Goal: Transaction & Acquisition: Purchase product/service

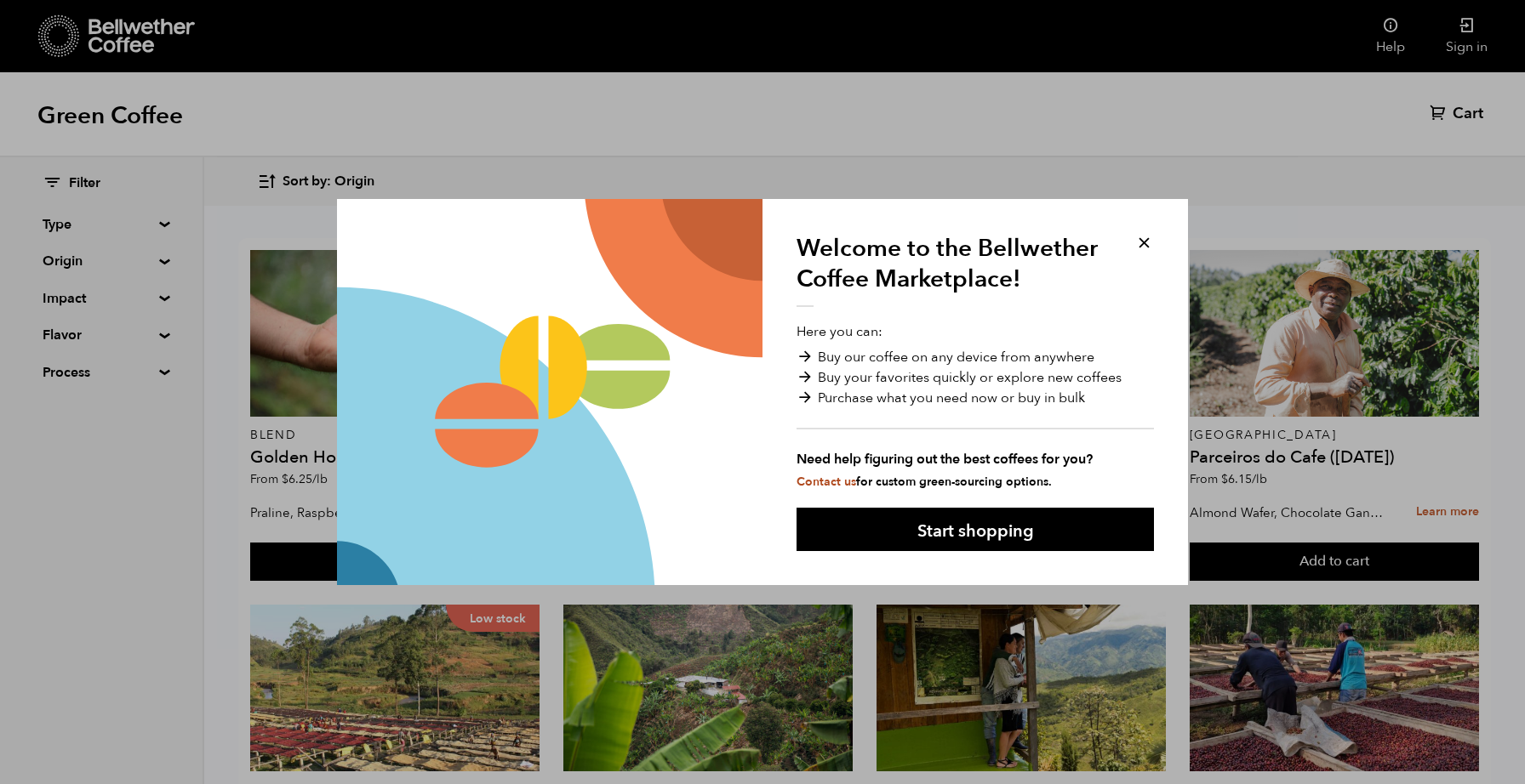
click at [1140, 241] on button at bounding box center [1144, 242] width 19 height 19
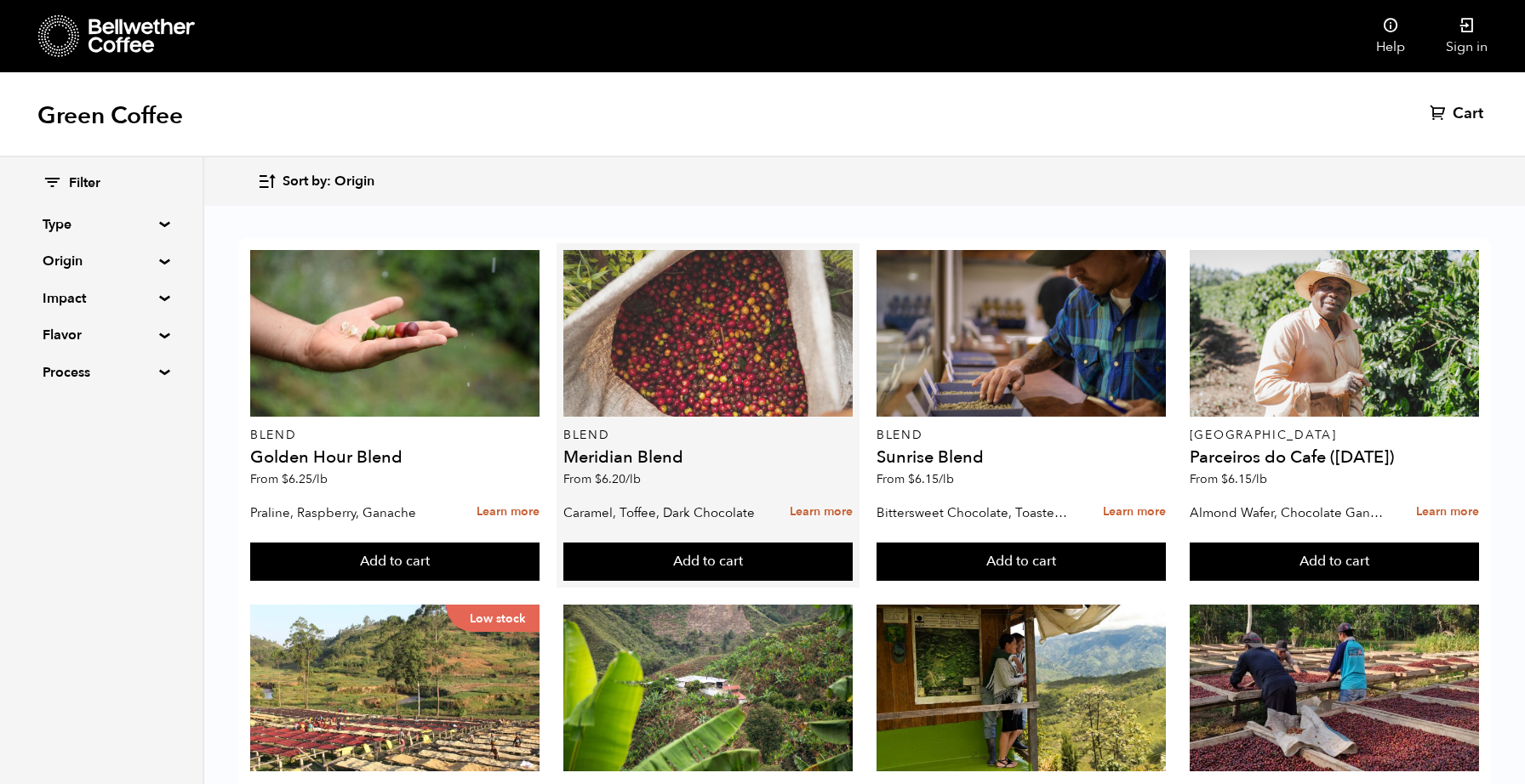
scroll to position [127, 0]
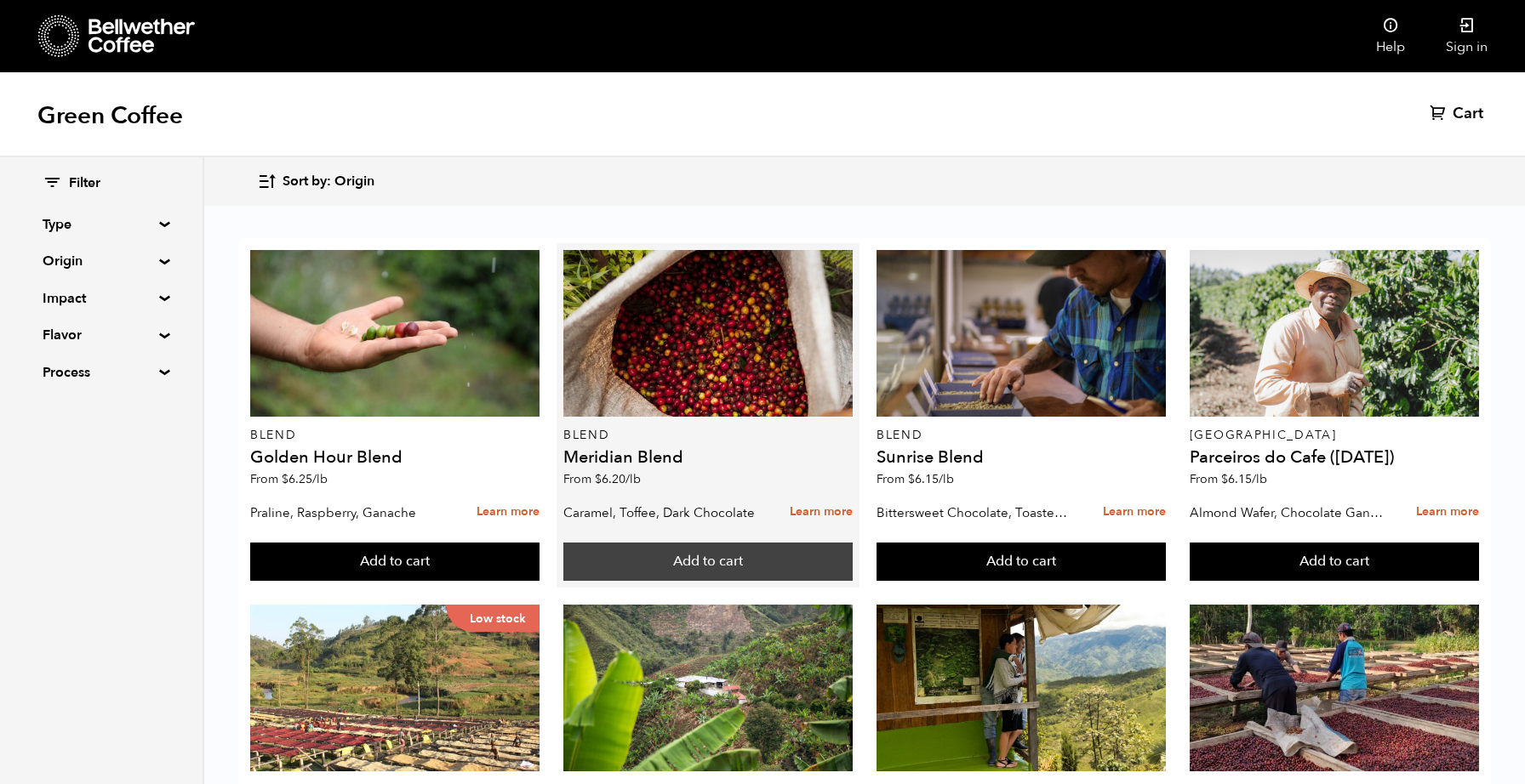
click at [539, 543] on button "Add to cart" at bounding box center [395, 562] width 290 height 39
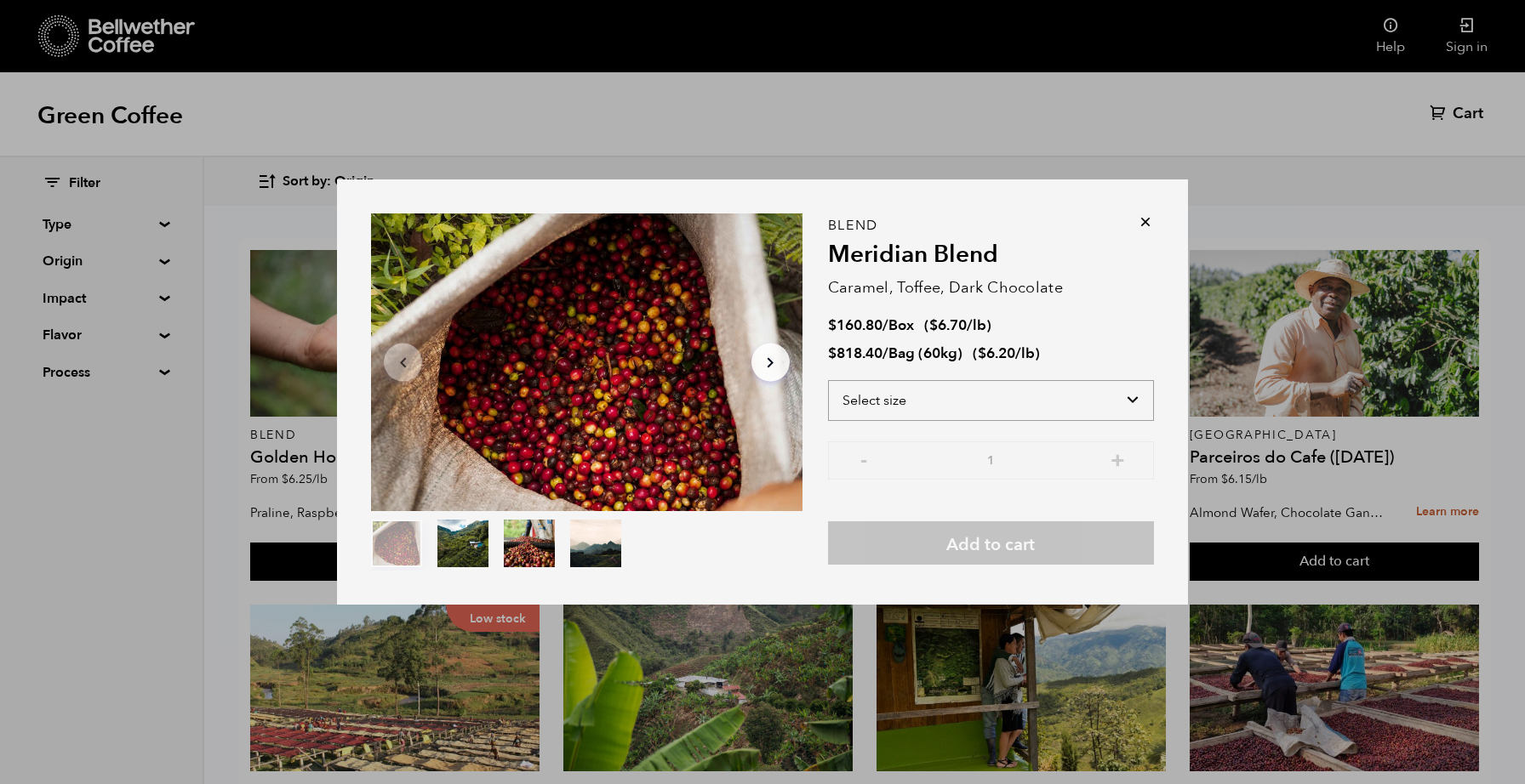
select select "box"
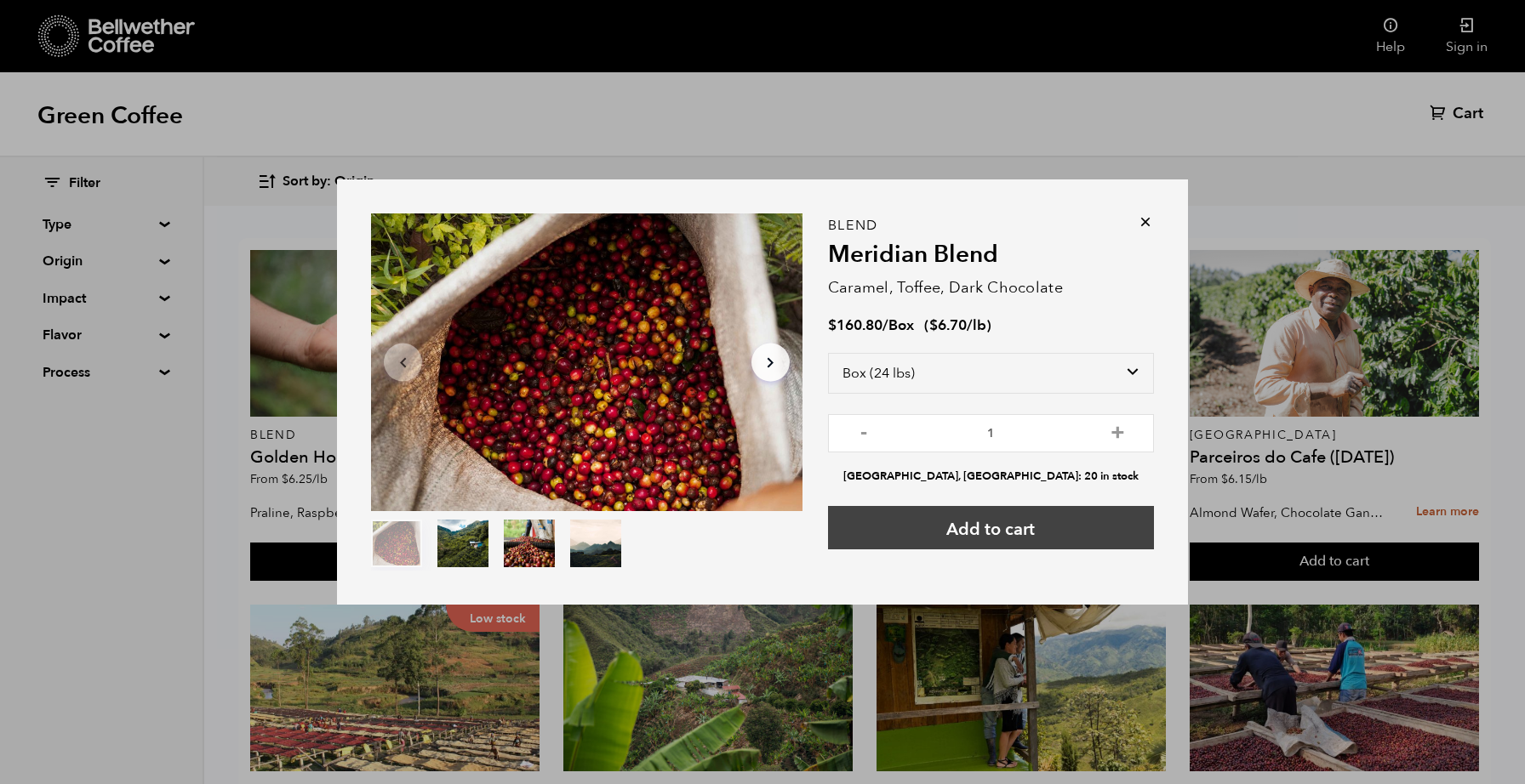
click at [1027, 540] on button "Add to cart" at bounding box center [991, 527] width 326 height 43
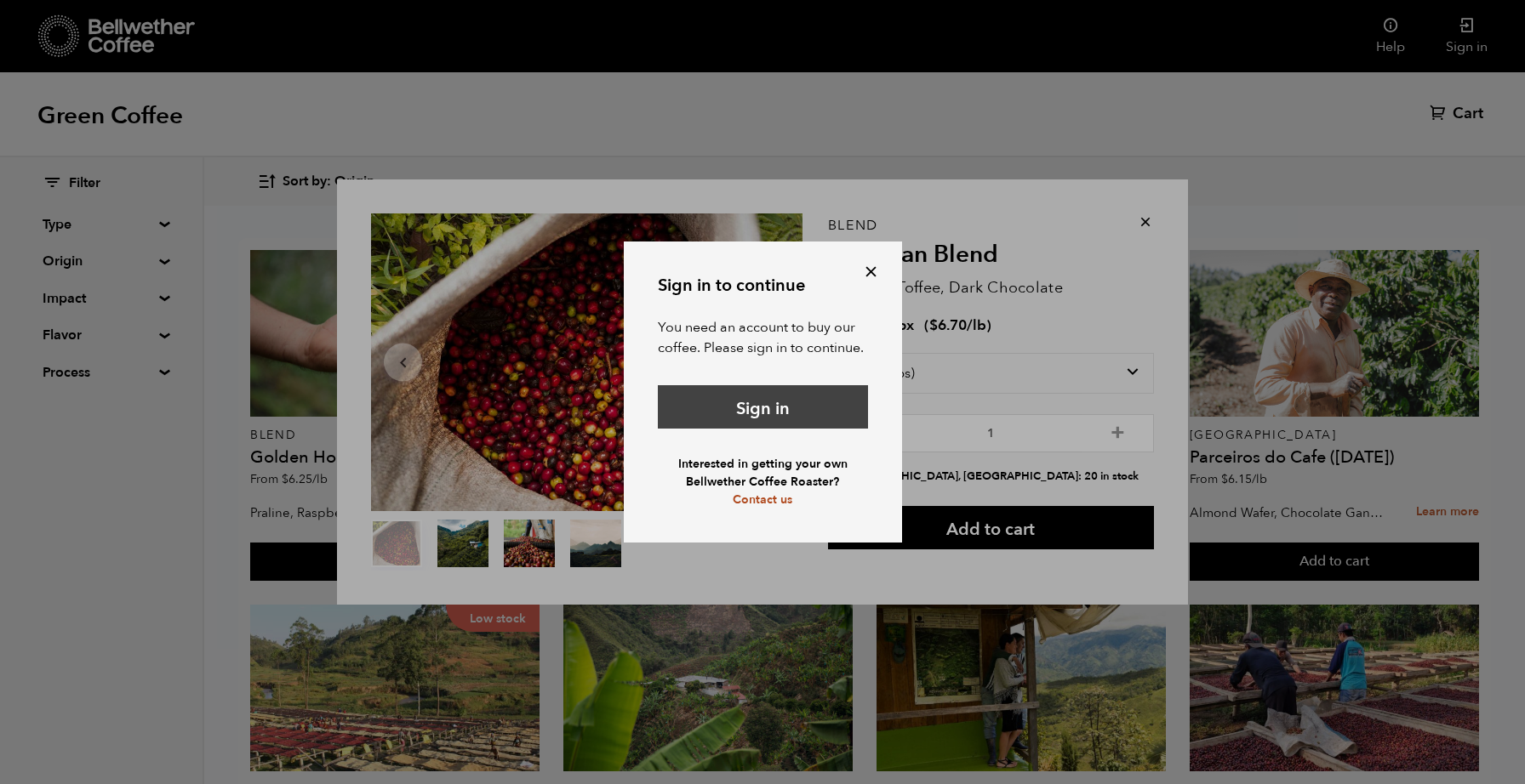
click at [769, 403] on link "Sign in" at bounding box center [763, 407] width 210 height 43
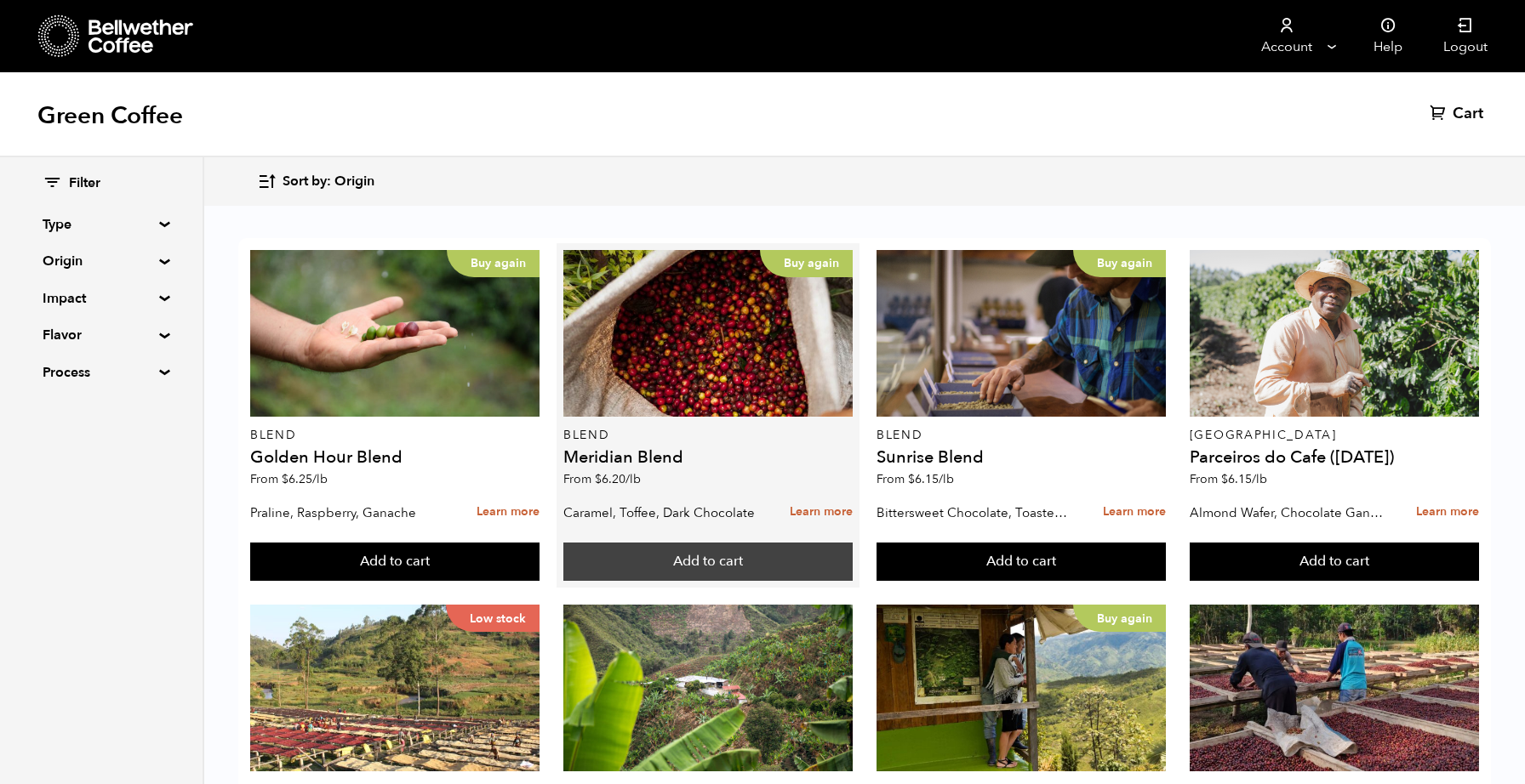
click at [539, 562] on button "Add to cart" at bounding box center [395, 562] width 290 height 39
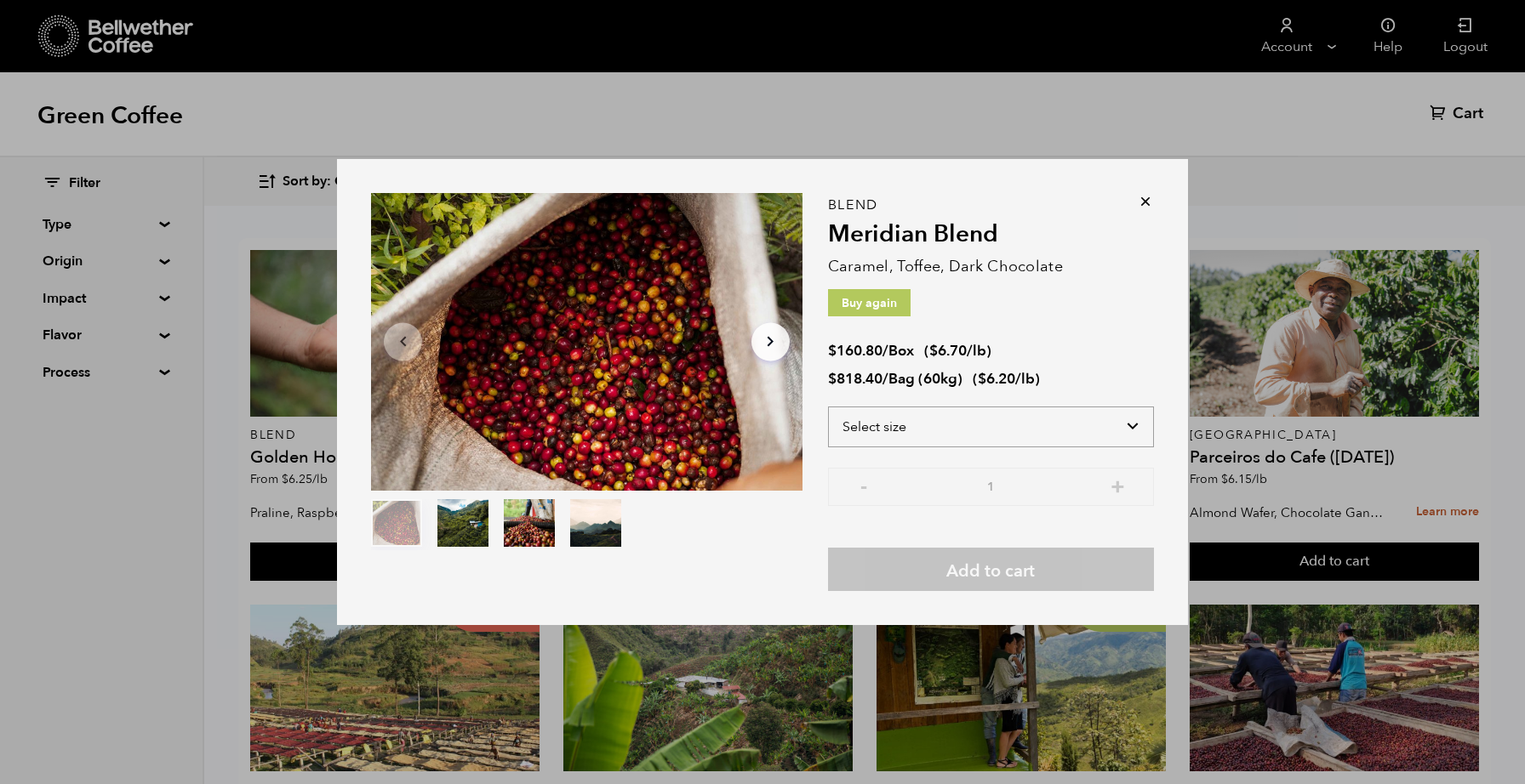
select select "box"
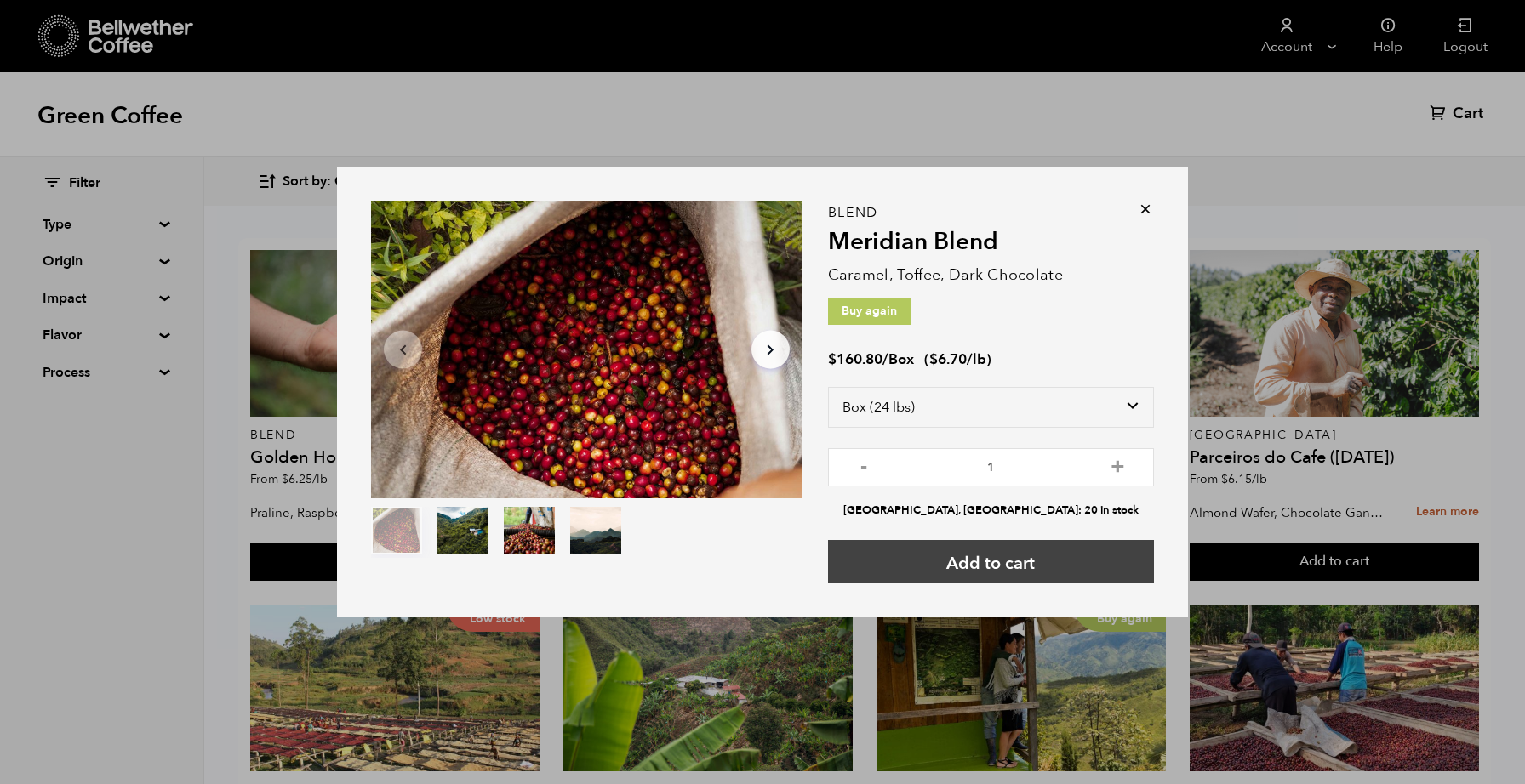
click at [969, 564] on button "Add to cart" at bounding box center [991, 561] width 326 height 43
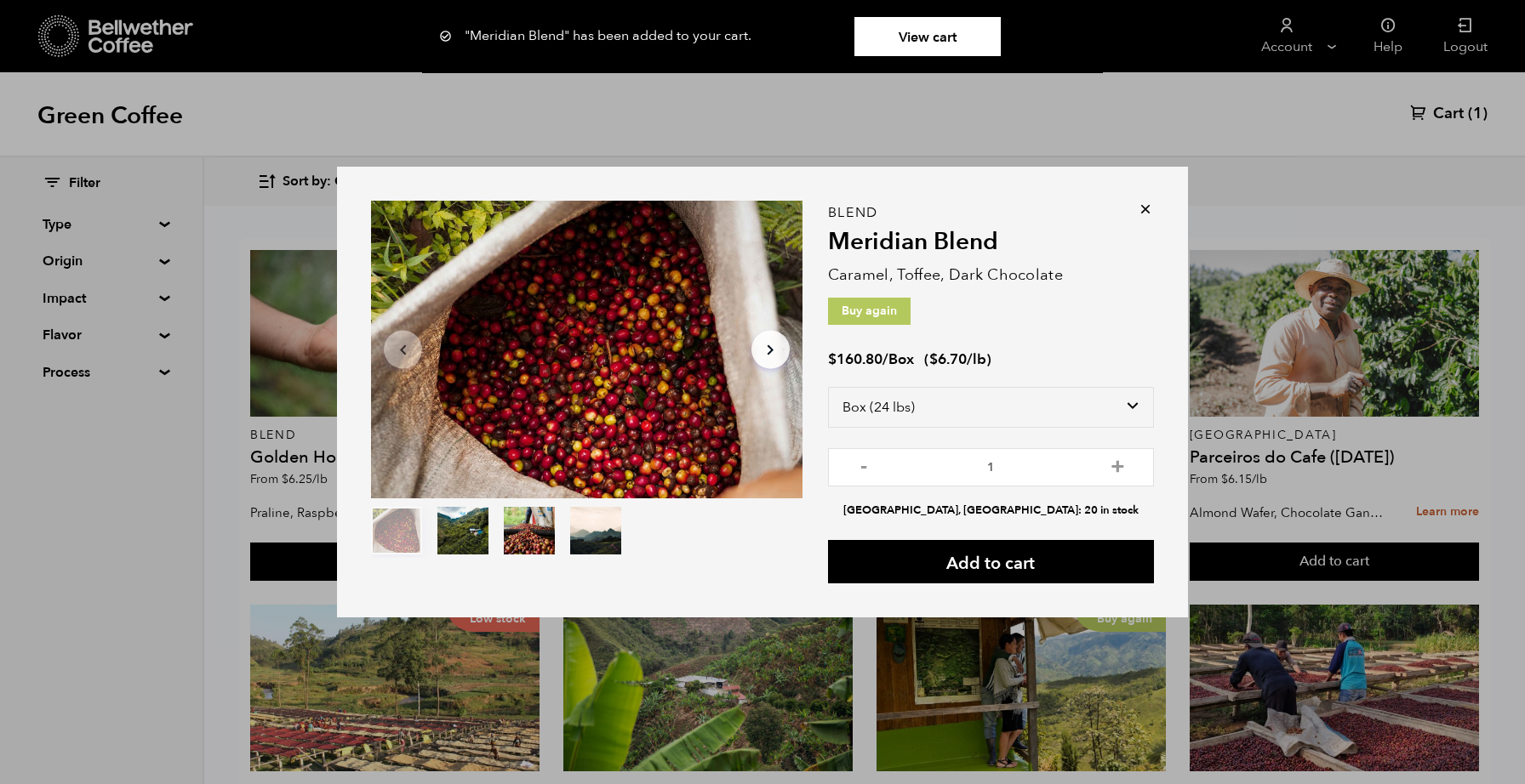
click at [1146, 203] on icon at bounding box center [1146, 209] width 17 height 17
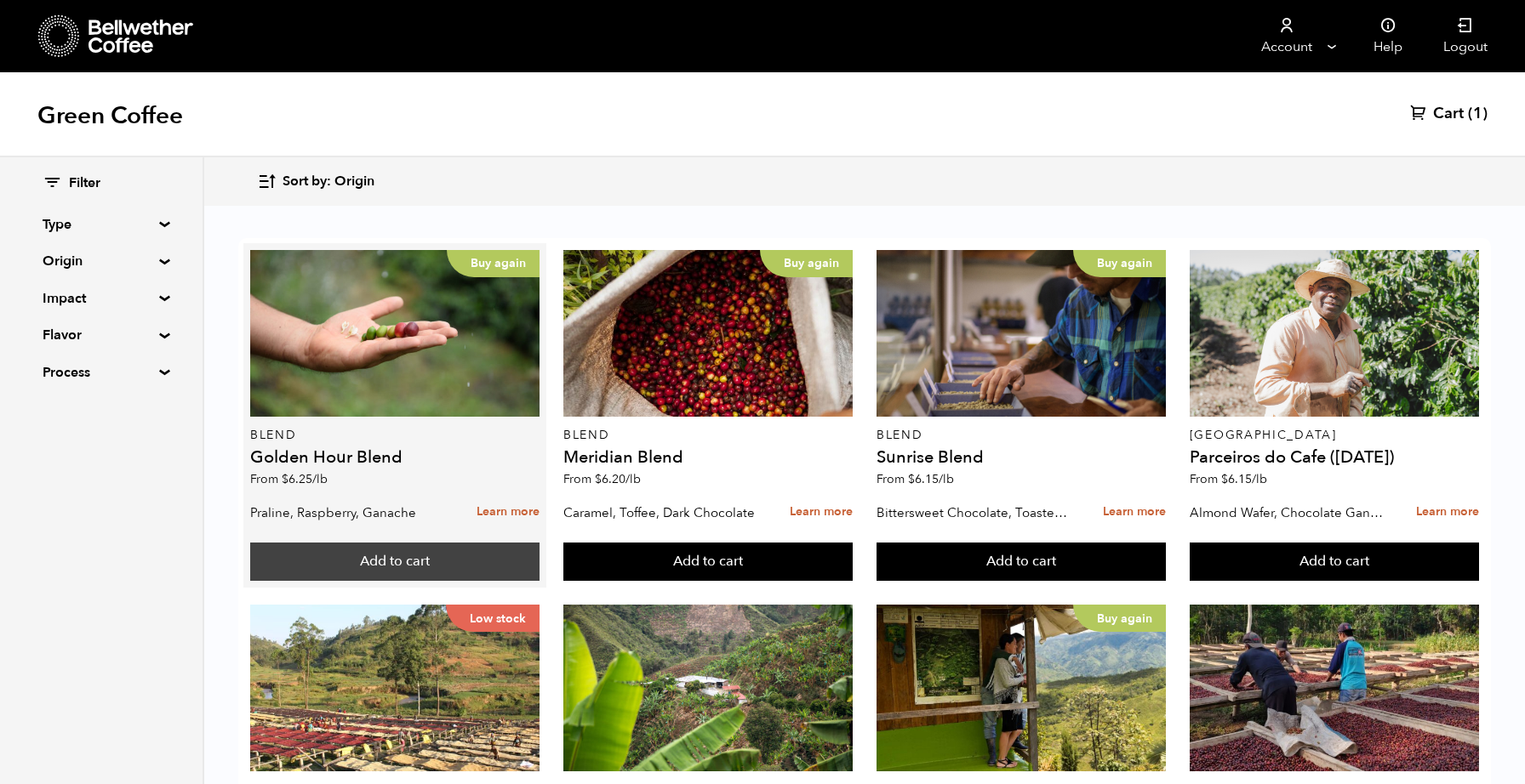
click at [350, 561] on button "Add to cart" at bounding box center [395, 562] width 290 height 39
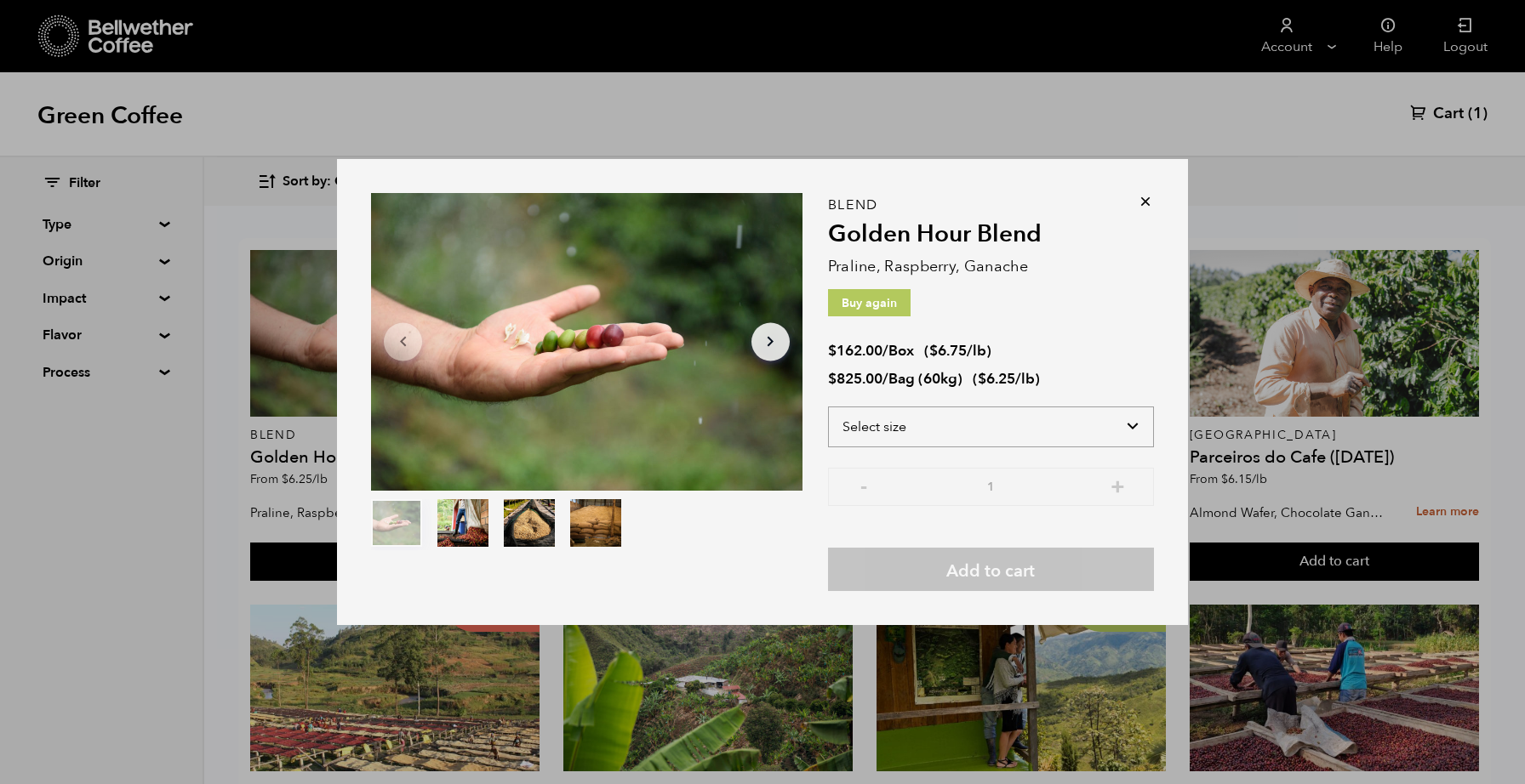
select select "box"
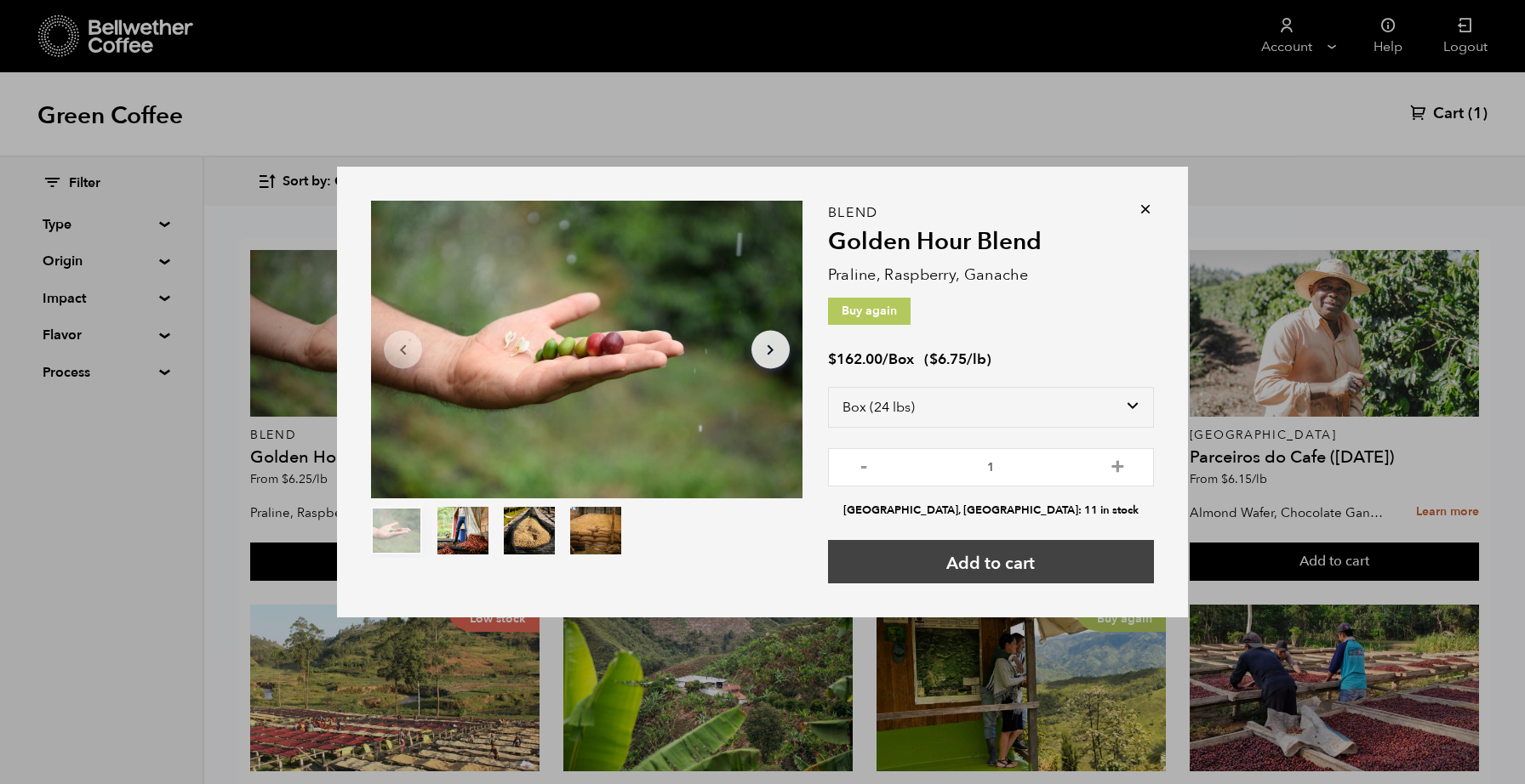
click at [995, 556] on button "Add to cart" at bounding box center [991, 561] width 326 height 43
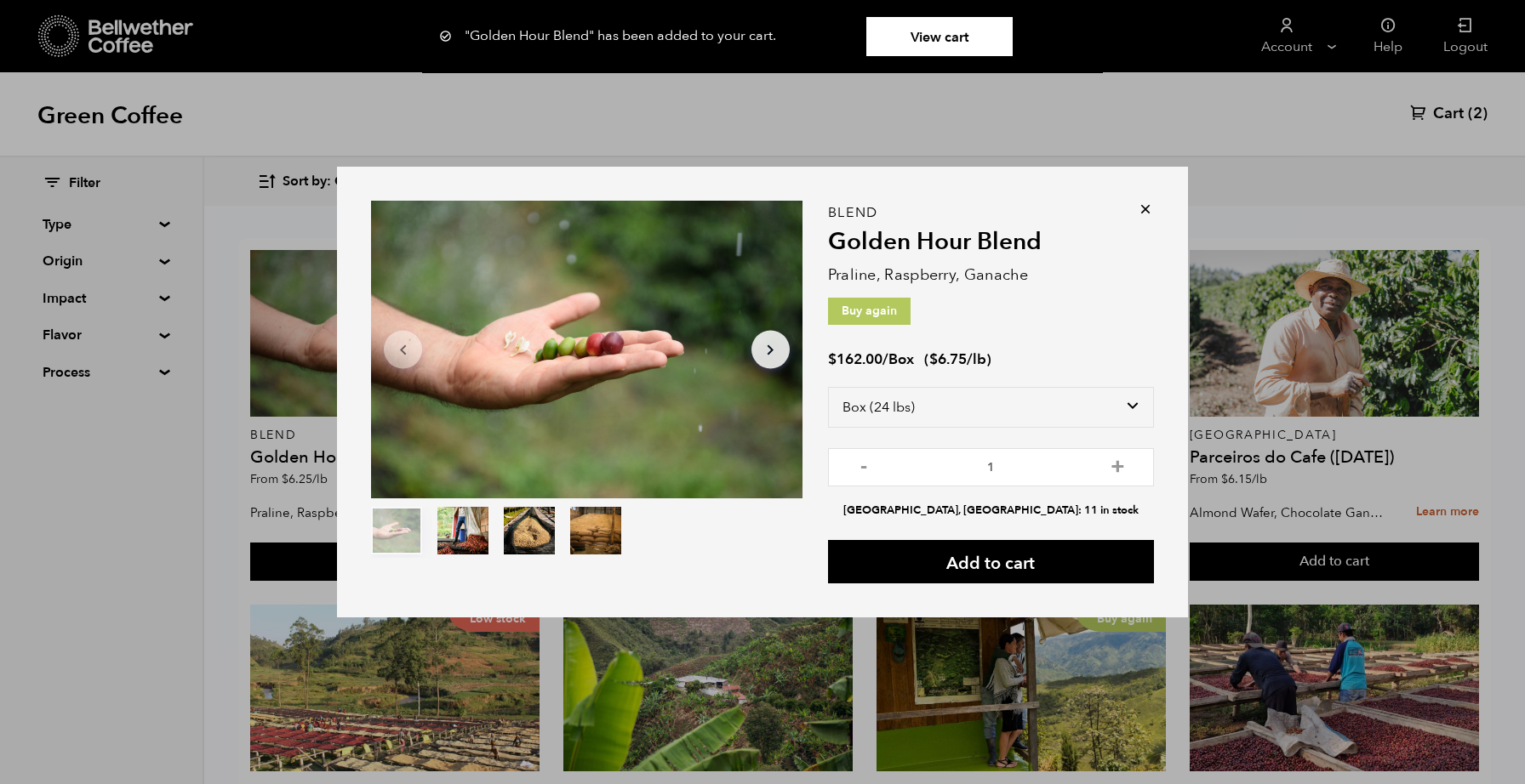
click at [1140, 210] on icon at bounding box center [1146, 209] width 17 height 17
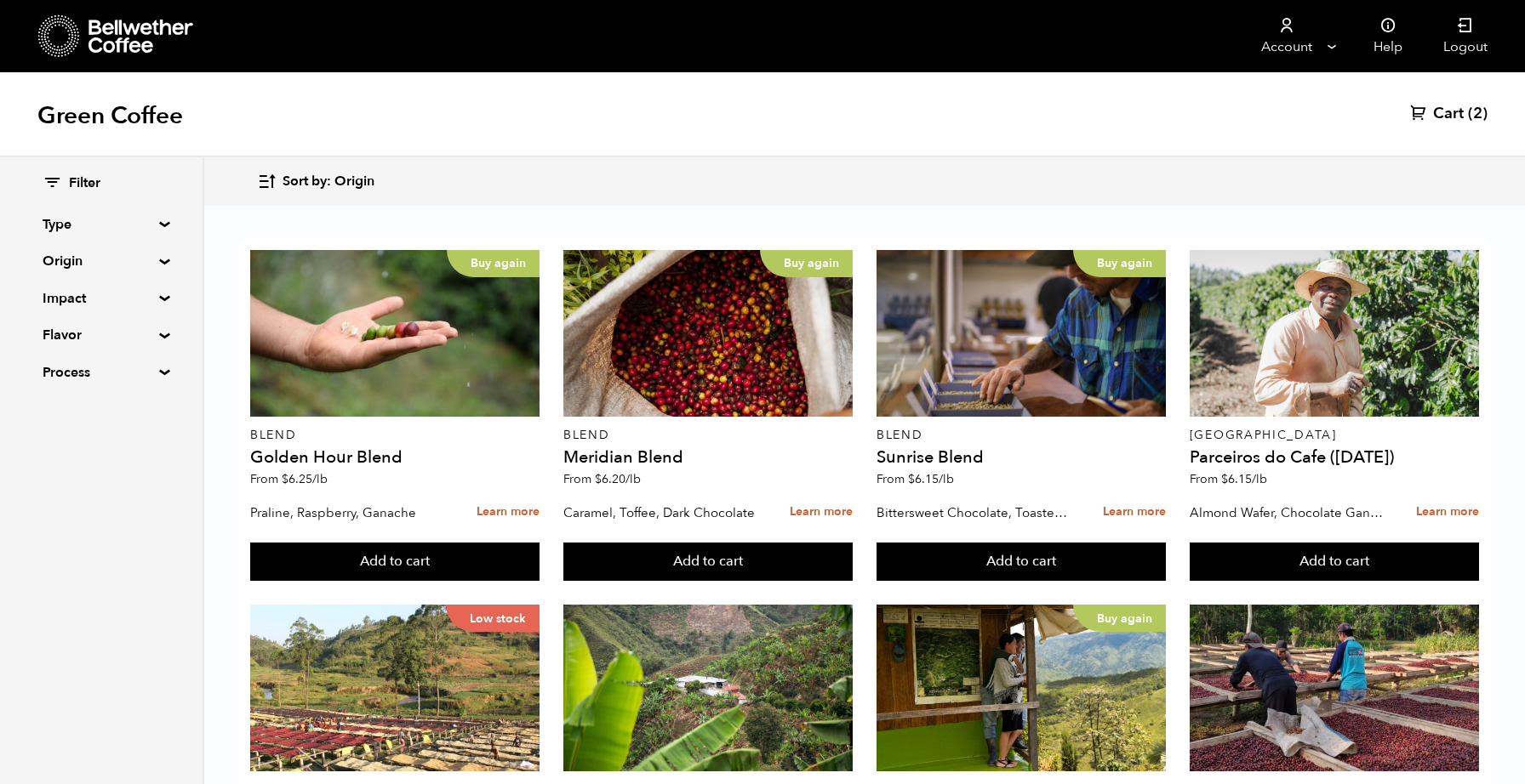
scroll to position [1035, 0]
click at [539, 582] on button "Add to cart" at bounding box center [395, 562] width 290 height 39
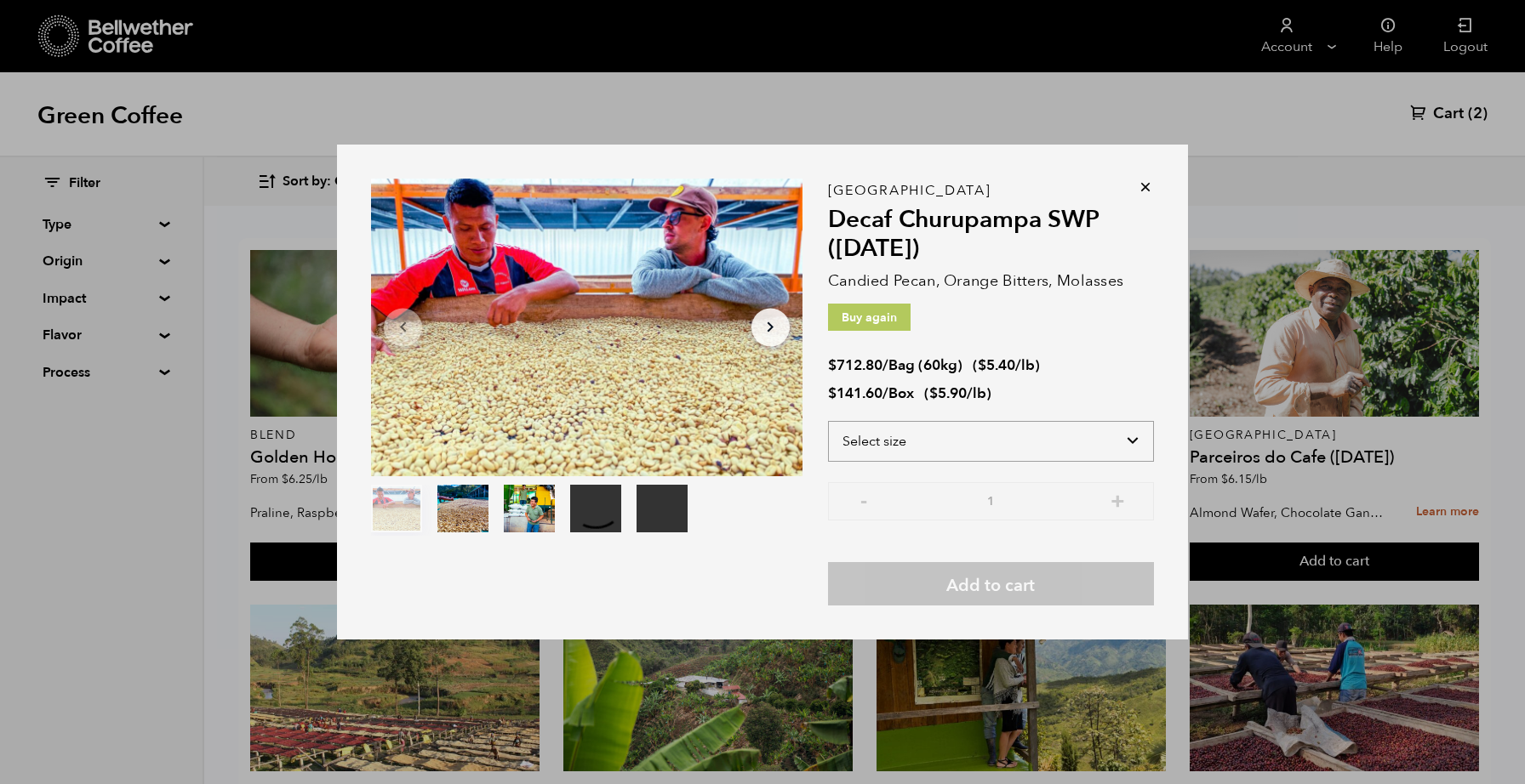
select select "box"
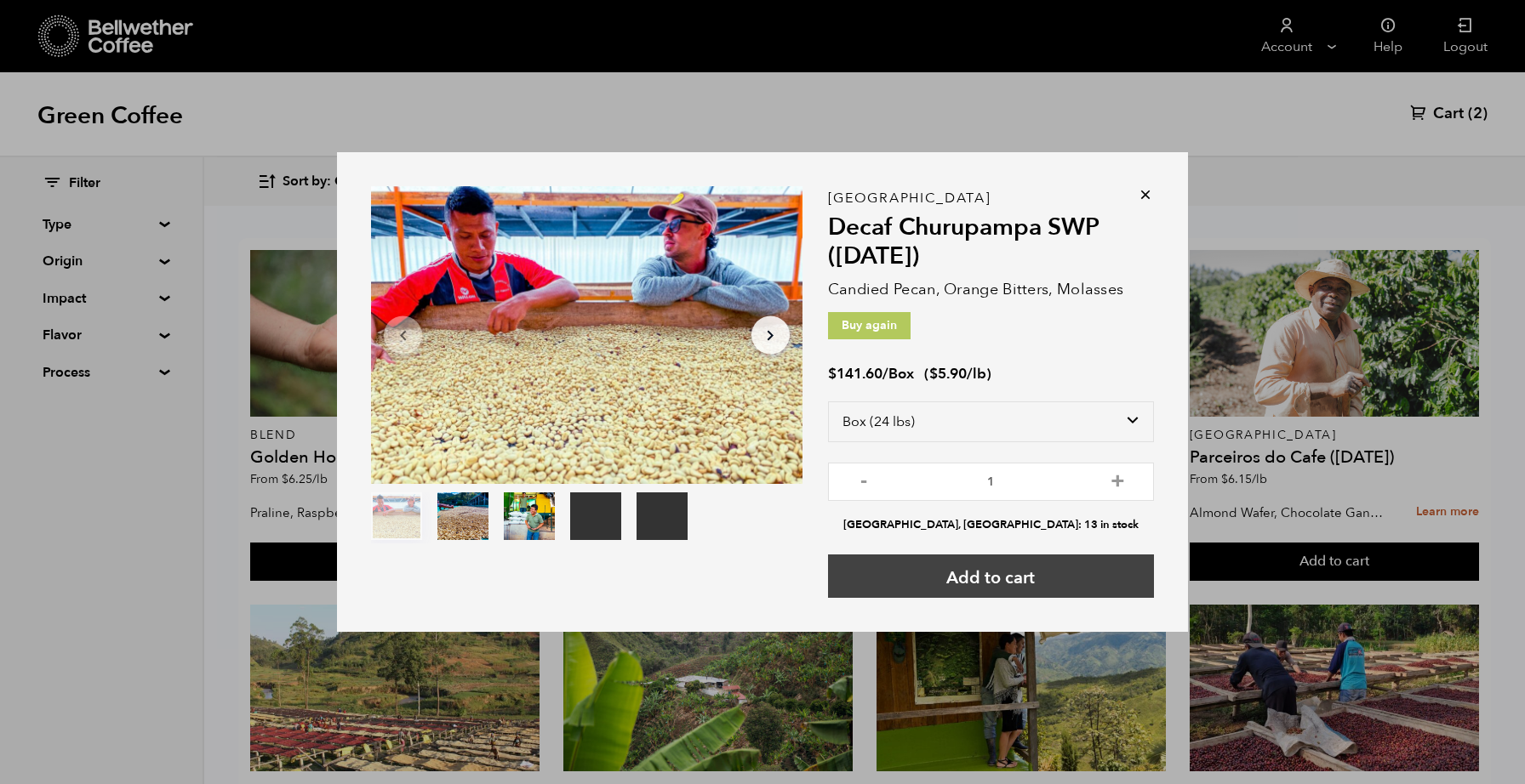
click at [998, 583] on button "Add to cart" at bounding box center [991, 576] width 326 height 43
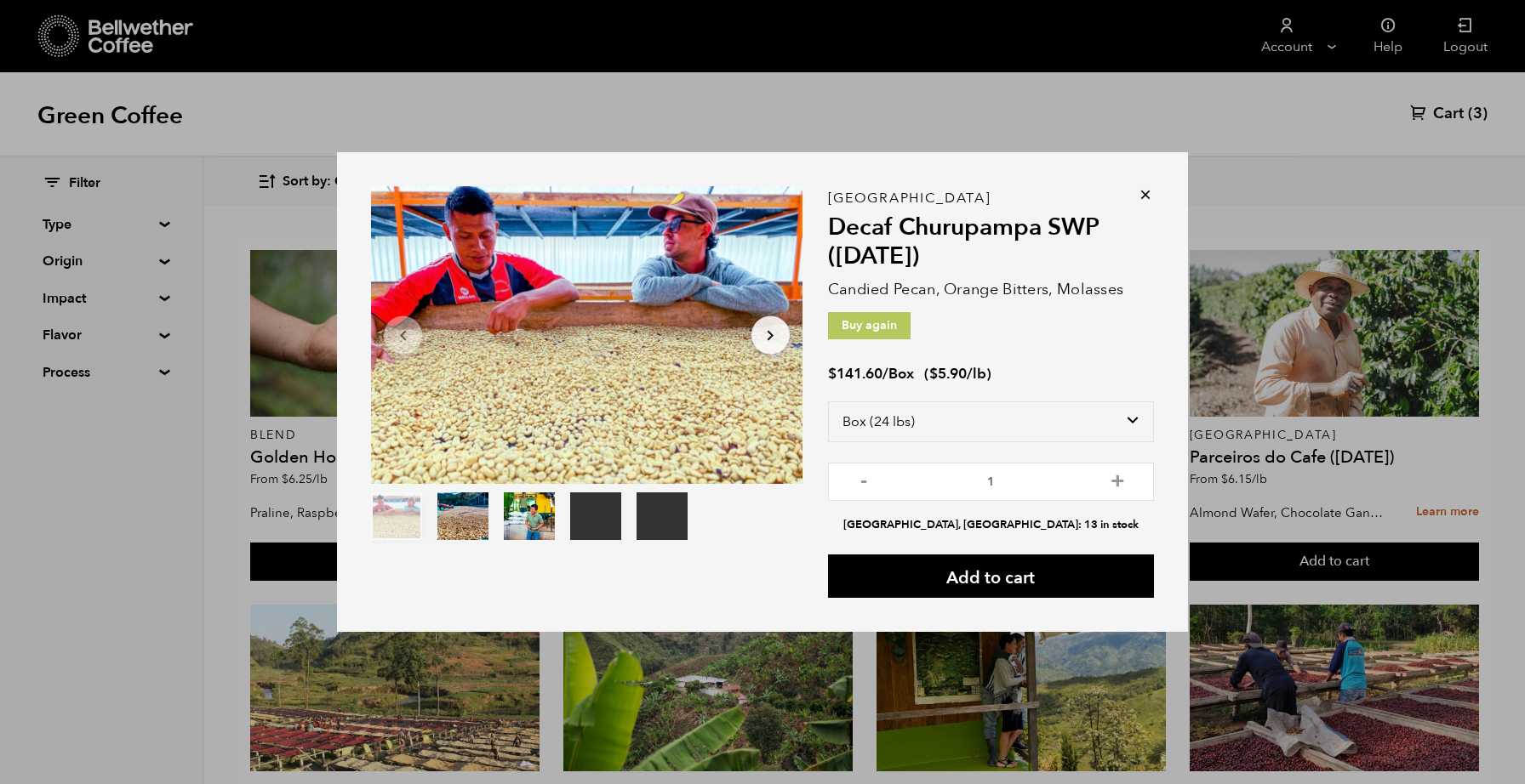
click at [1146, 199] on icon at bounding box center [1146, 195] width 17 height 17
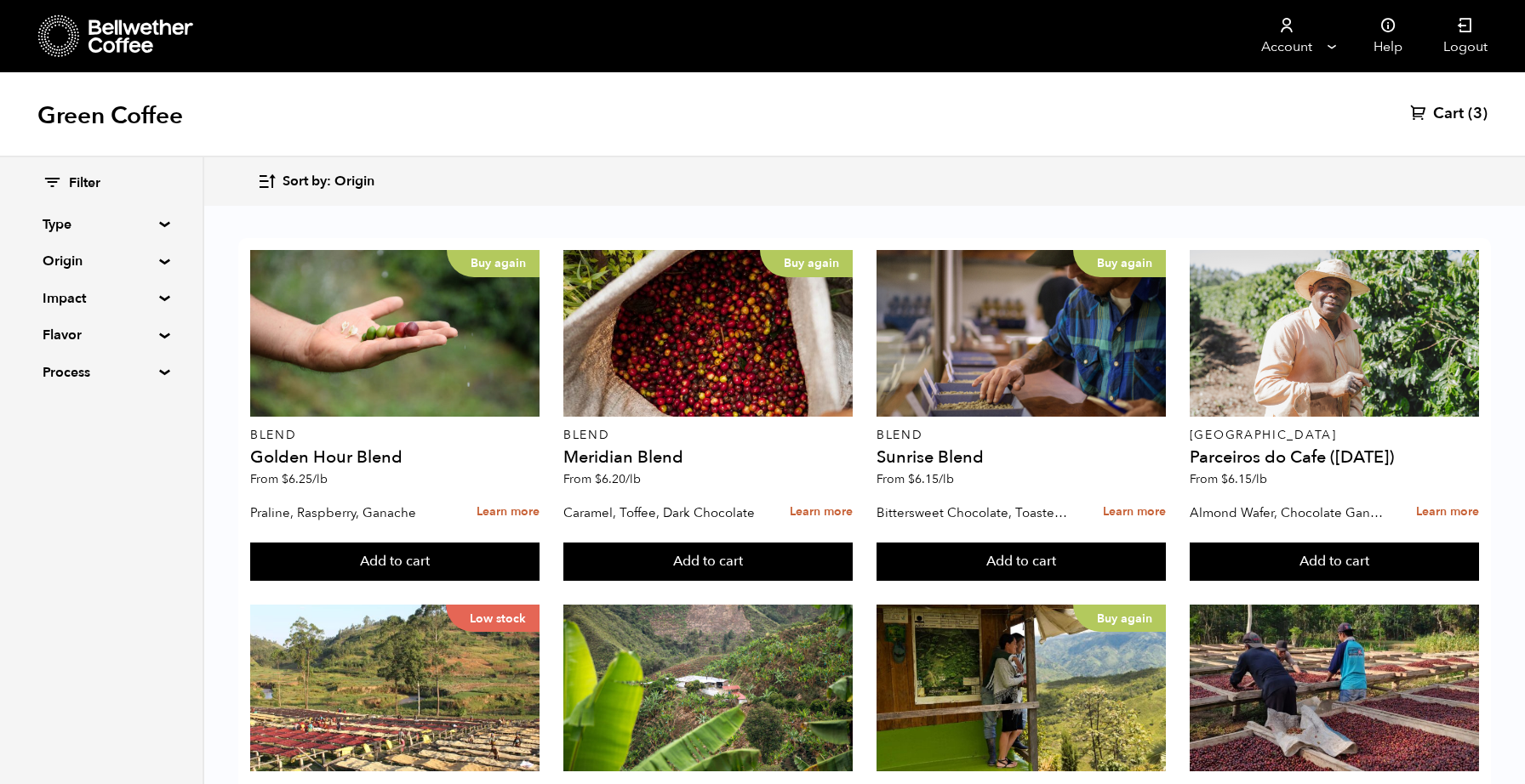
click at [1432, 120] on link "Cart (3)" at bounding box center [1449, 114] width 78 height 20
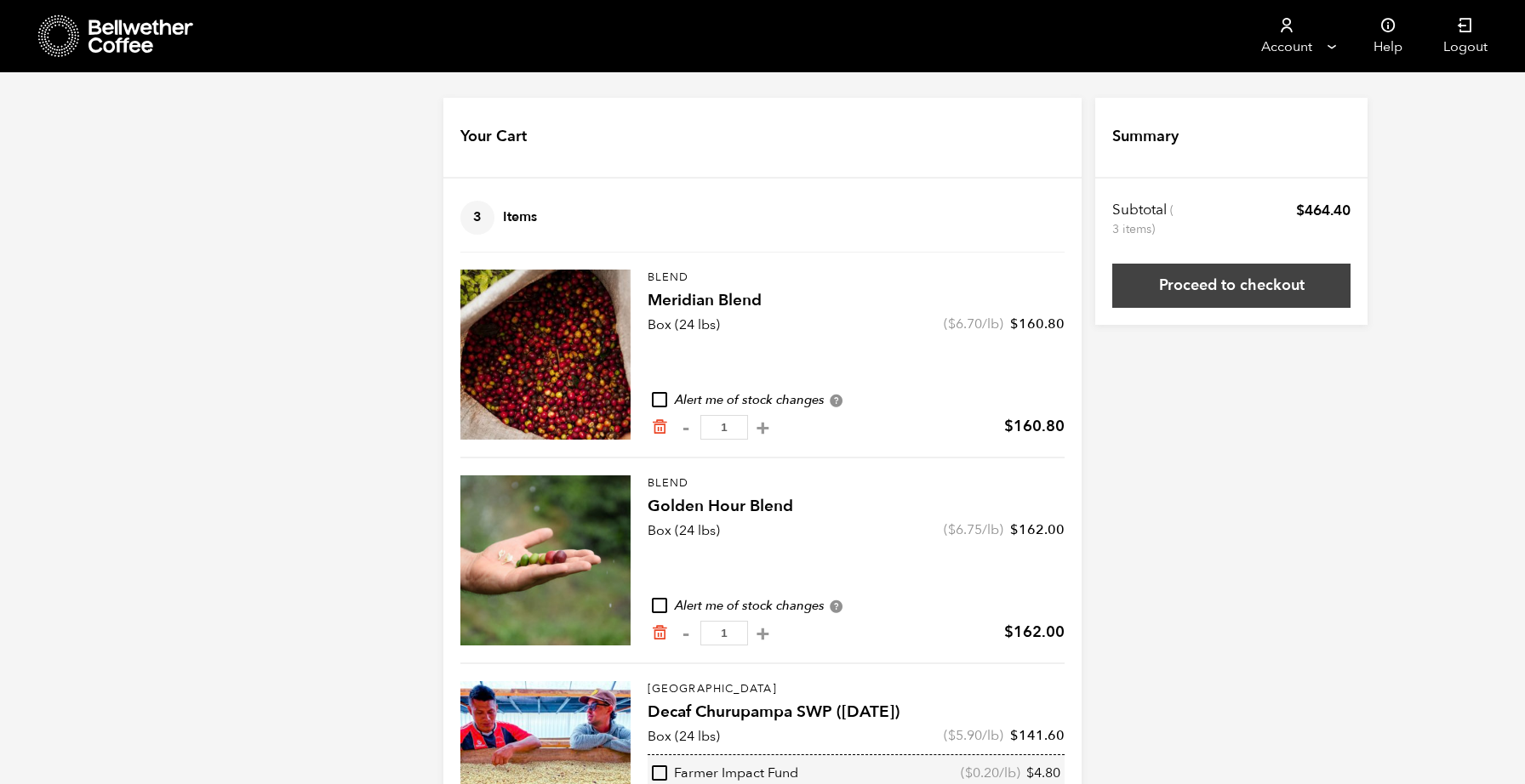
click at [1248, 281] on link "Proceed to checkout" at bounding box center [1232, 286] width 239 height 44
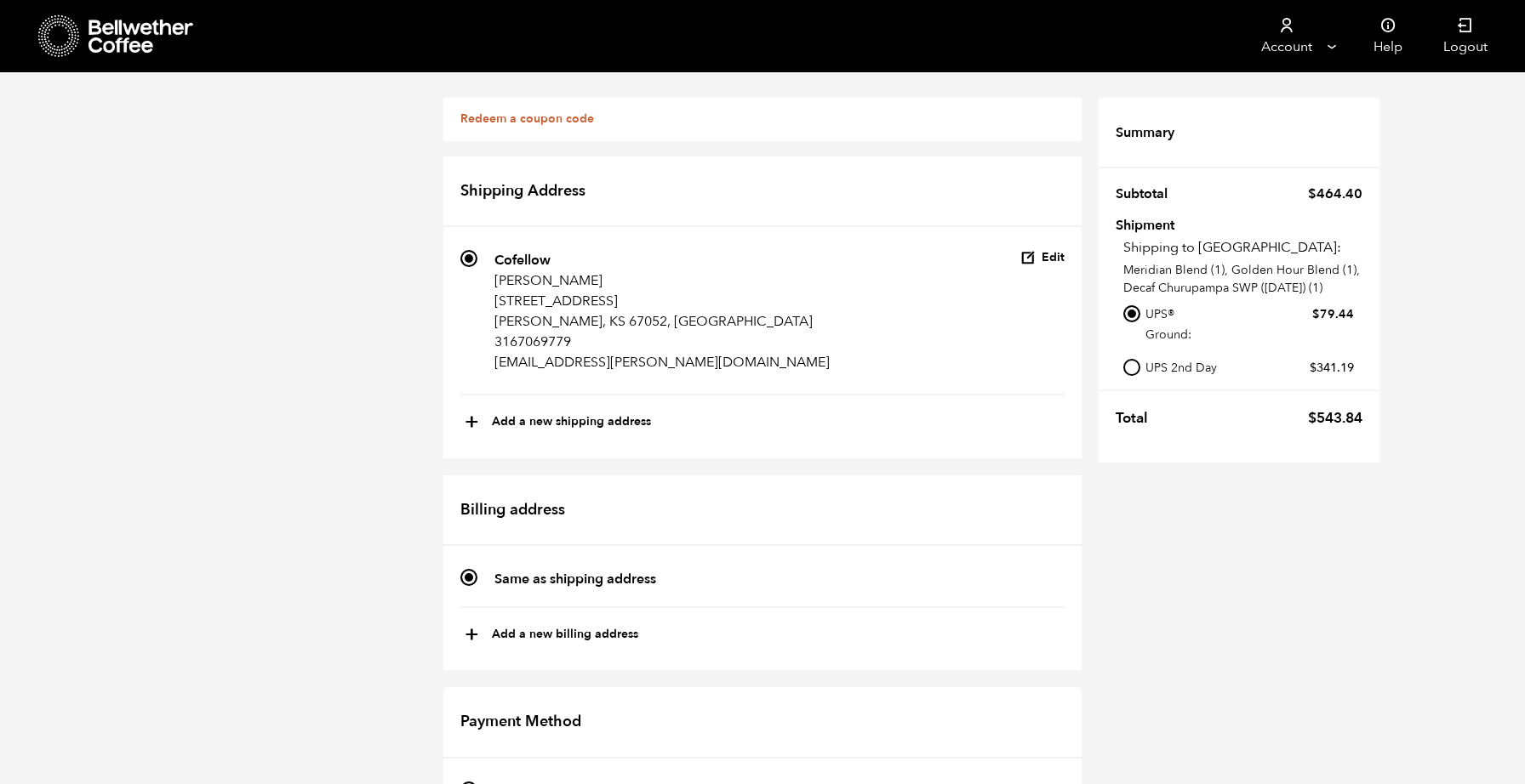
scroll to position [345, 0]
radio input "true"
